Goal: Manage account settings

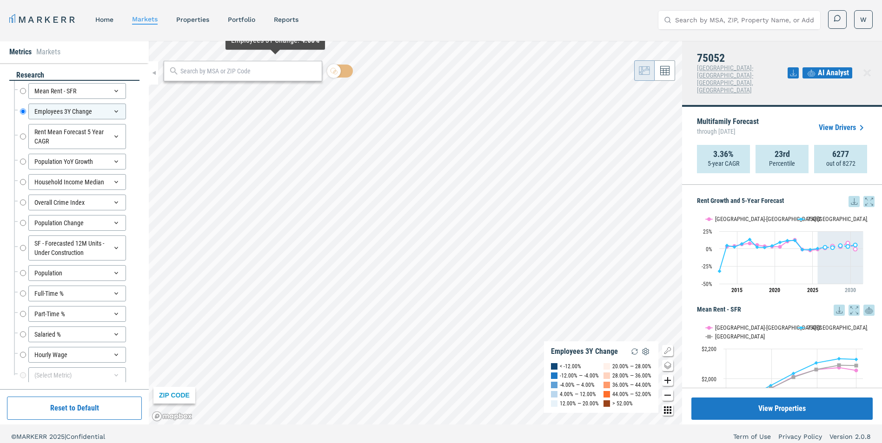
click at [256, 77] on div at bounding box center [243, 71] width 158 height 20
click at [256, 72] on input "text" at bounding box center [248, 71] width 137 height 10
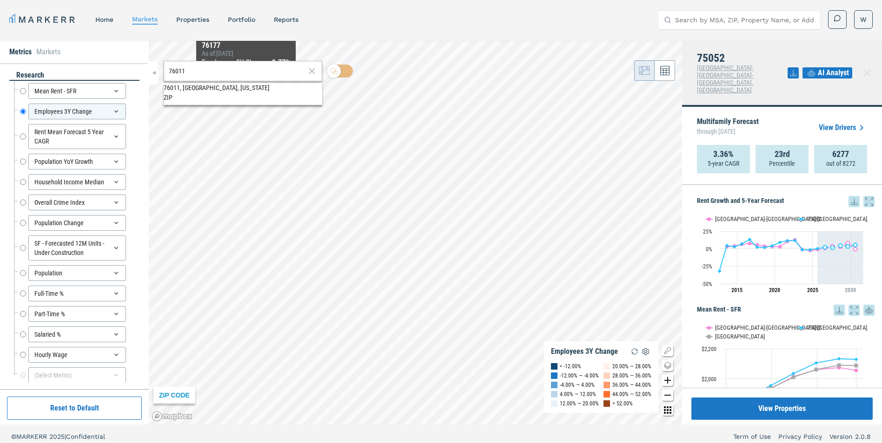
type input "76011"
click at [242, 90] on span "76011, [GEOGRAPHIC_DATA], [US_STATE] ZIP" at bounding box center [243, 92] width 158 height 18
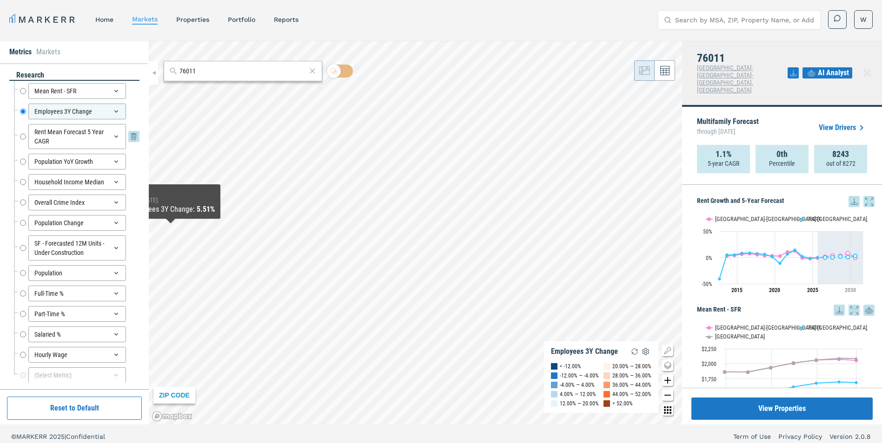
click at [22, 137] on input "Rent Mean Forecast 5 Year CAGR" at bounding box center [23, 136] width 6 height 25
radio input "false"
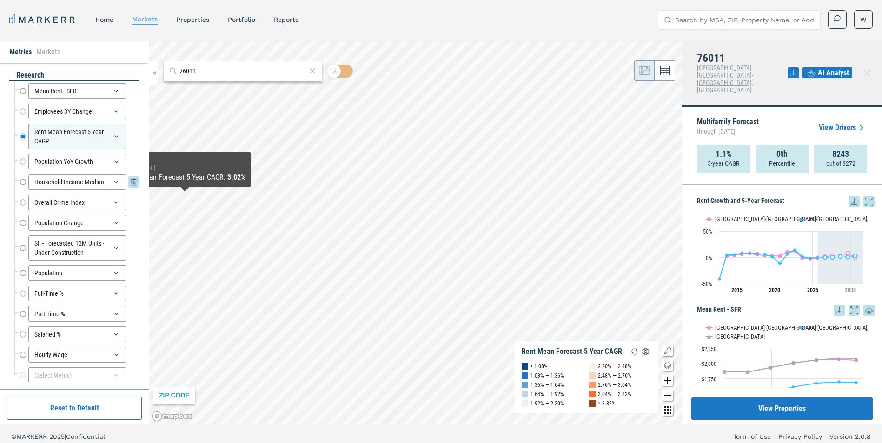
click at [21, 183] on input "Household Income Median" at bounding box center [23, 182] width 6 height 16
radio input "false"
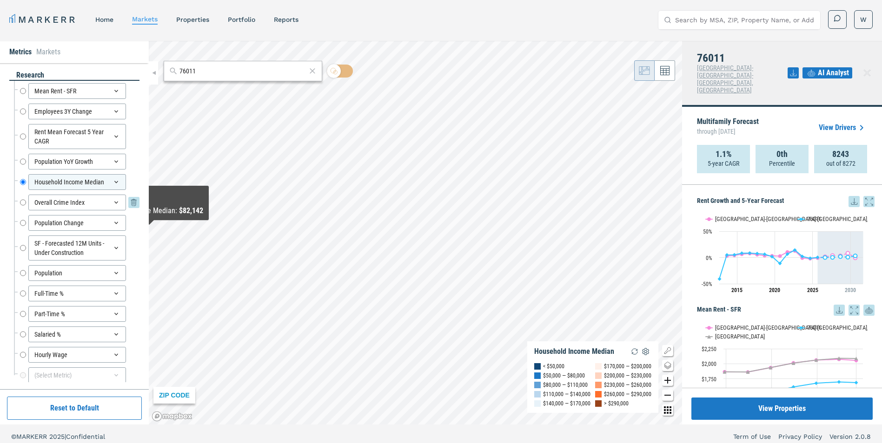
click at [24, 204] on input "Overall Crime Index" at bounding box center [23, 203] width 6 height 16
radio input "false"
radio input "true"
